Goal: Information Seeking & Learning: Find specific fact

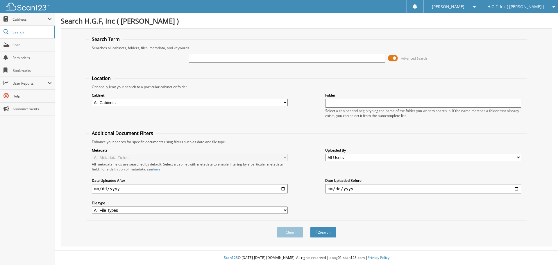
click at [208, 61] on input "text" at bounding box center [287, 58] width 196 height 9
type input "H19204B"
click at [335, 231] on button "Search" at bounding box center [323, 232] width 26 height 11
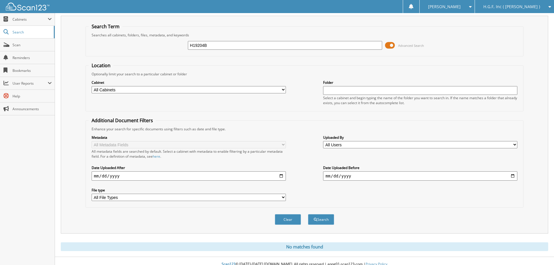
scroll to position [19, 0]
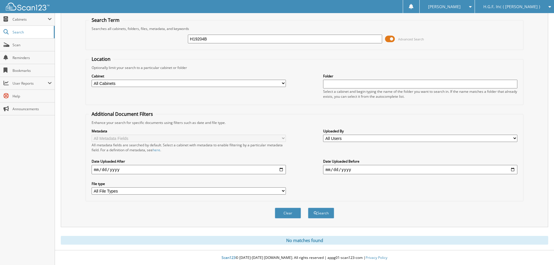
click at [254, 40] on input "H19204B" at bounding box center [285, 39] width 194 height 9
type input "H19204A"
click at [308, 208] on button "Search" at bounding box center [321, 213] width 26 height 11
